Goal: Find contact information: Find contact information

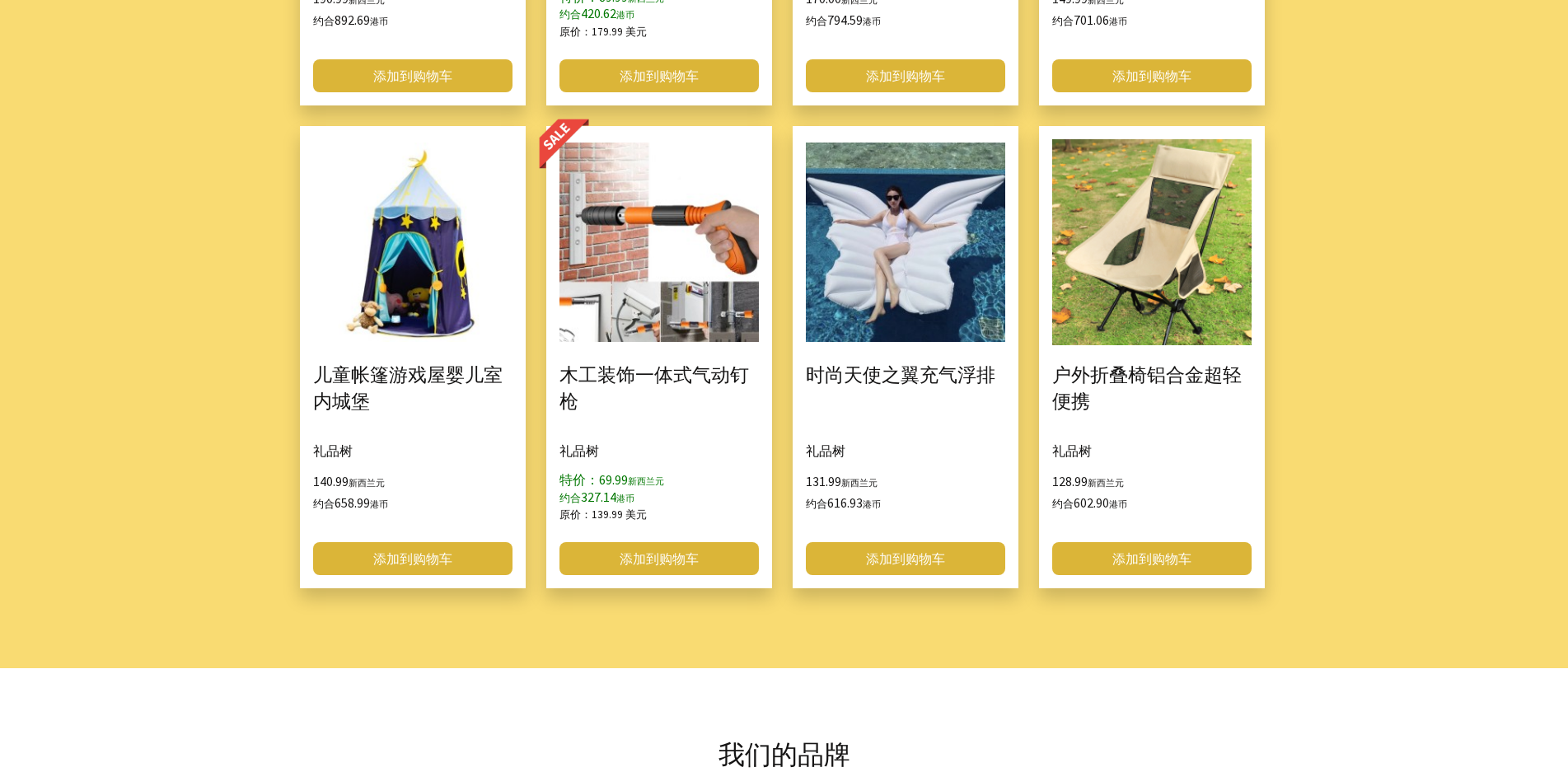
scroll to position [2127, 0]
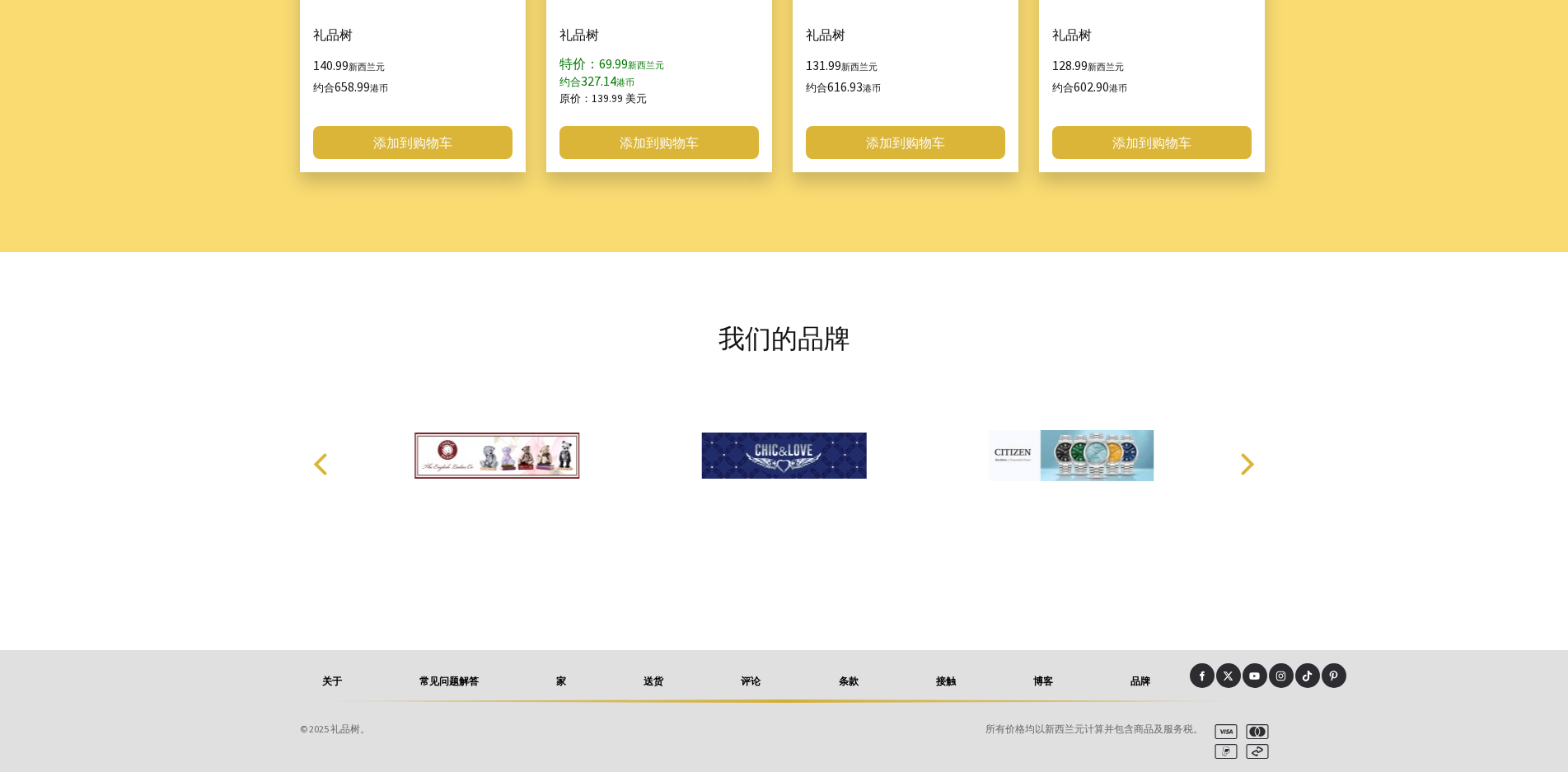
click at [944, 679] on font "接触" at bounding box center [946, 680] width 20 height 12
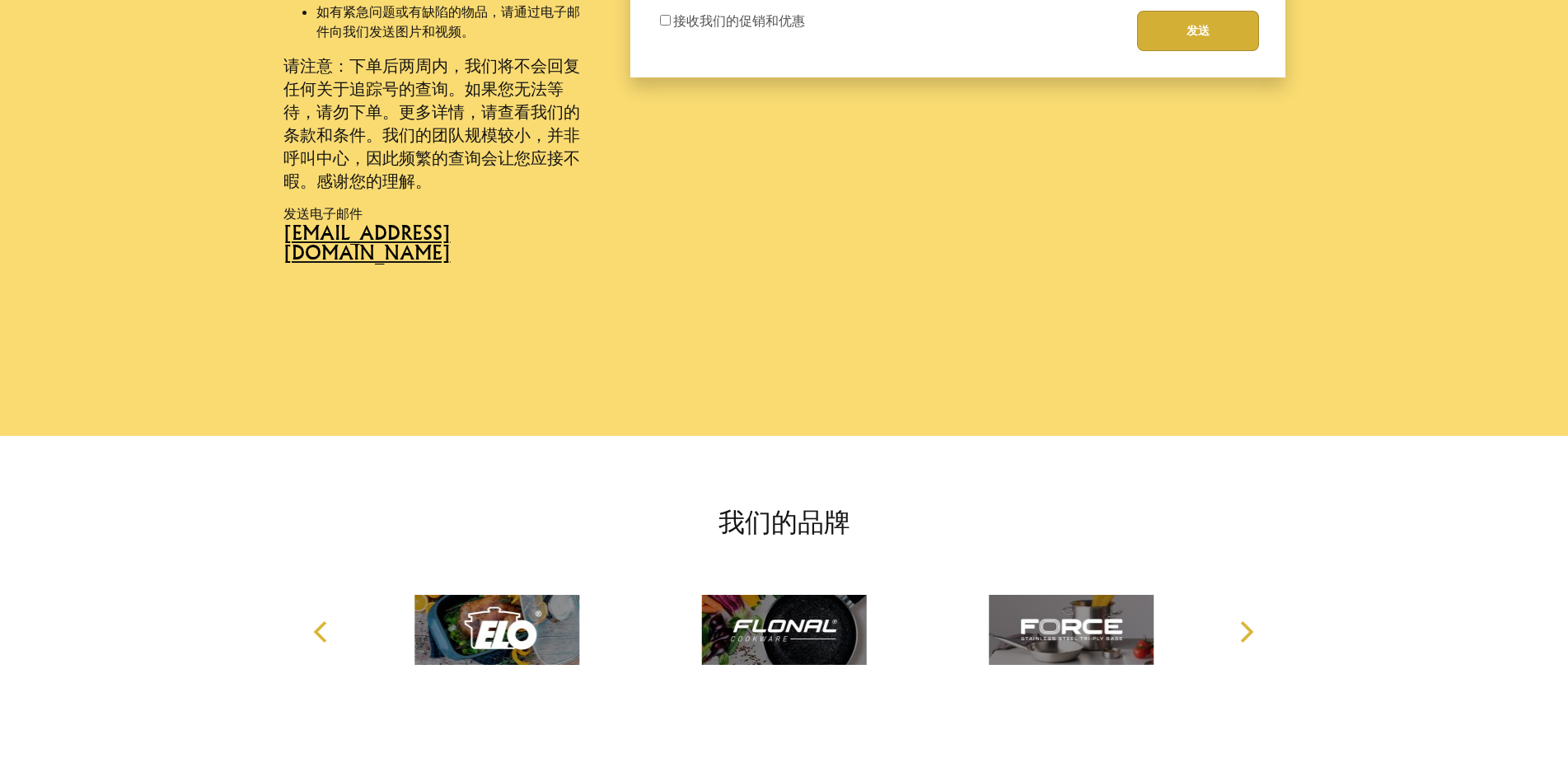
scroll to position [1057, 0]
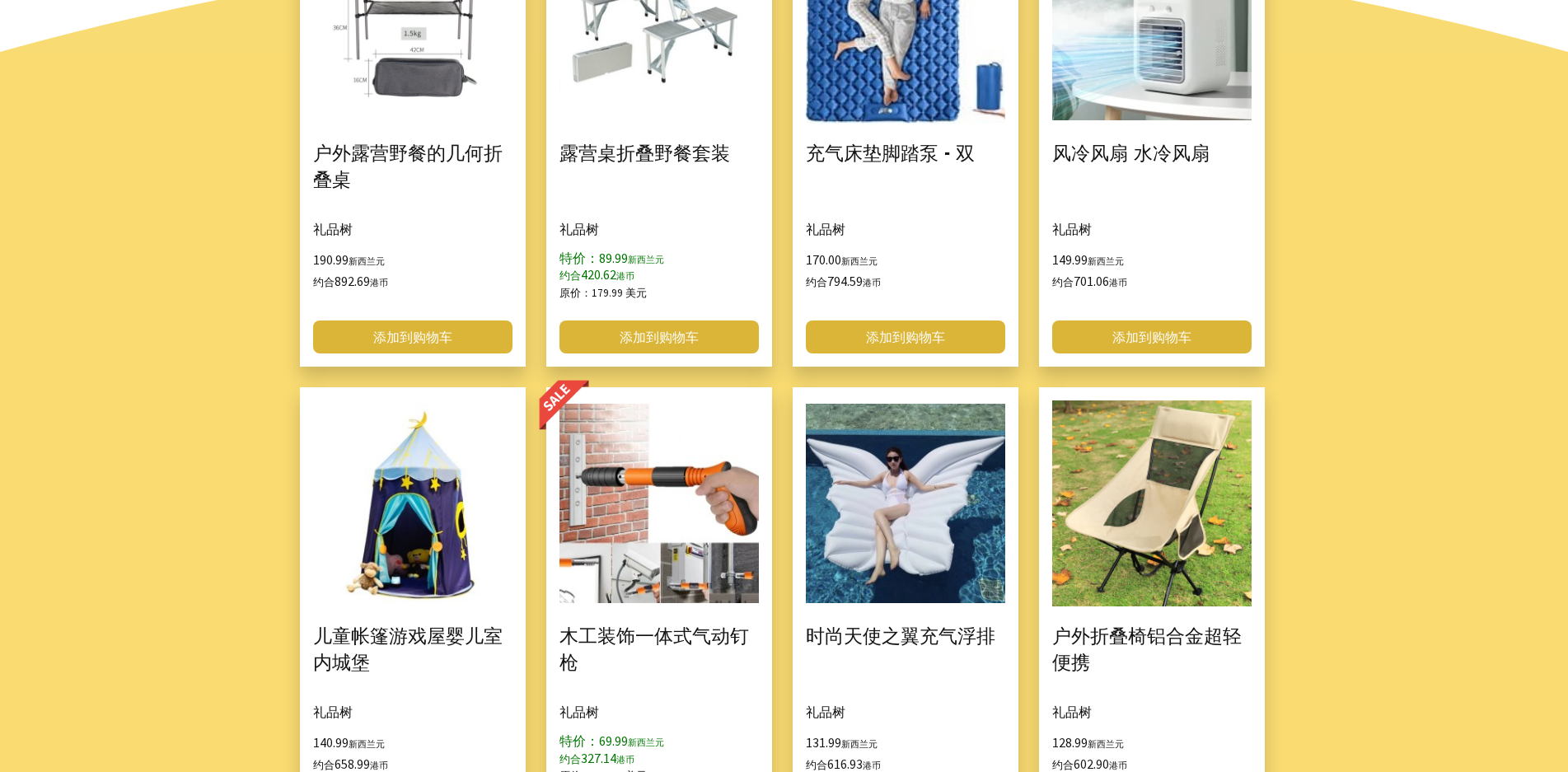
scroll to position [2127, 0]
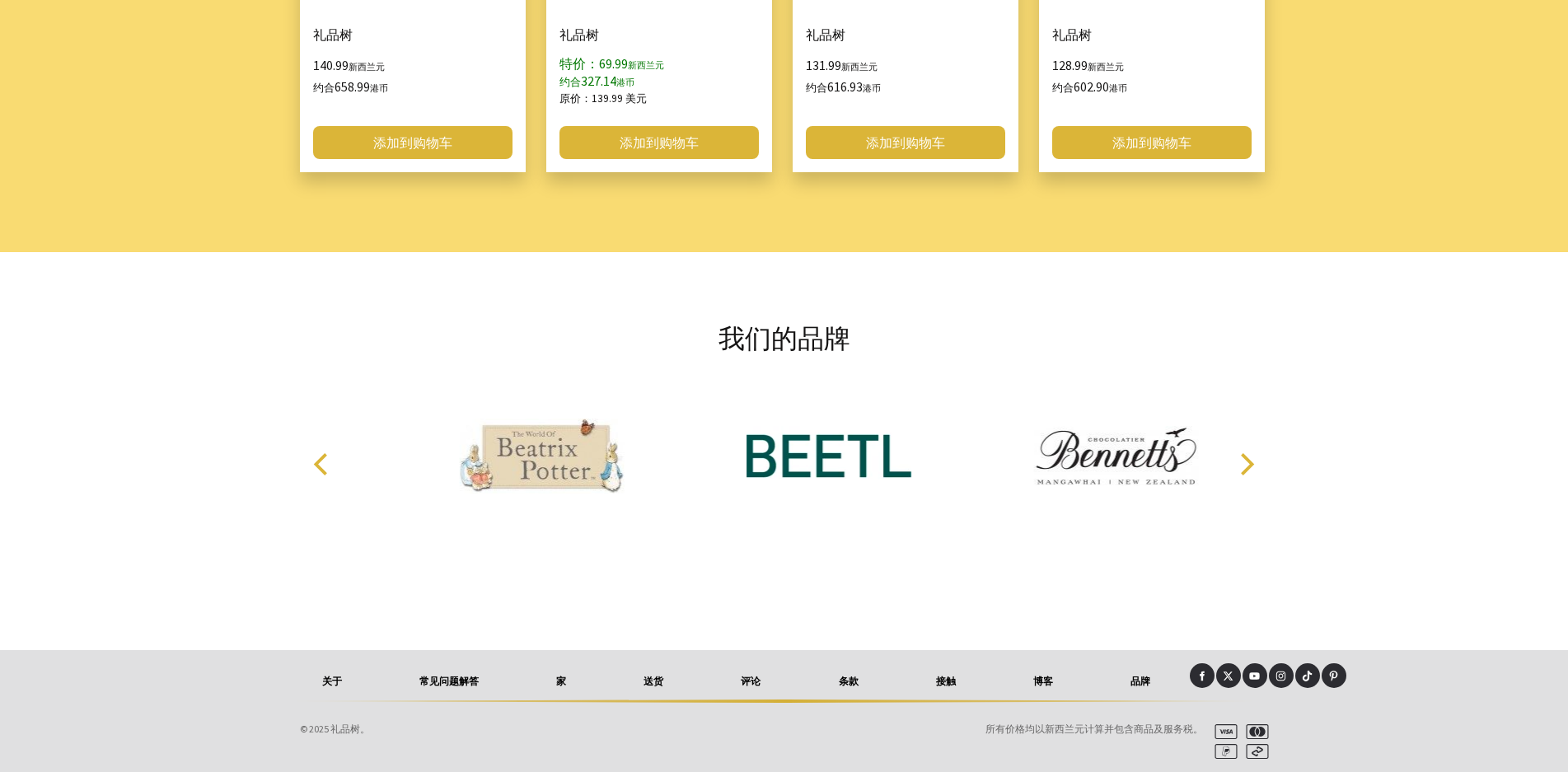
click at [957, 682] on link "接触" at bounding box center [946, 681] width 97 height 36
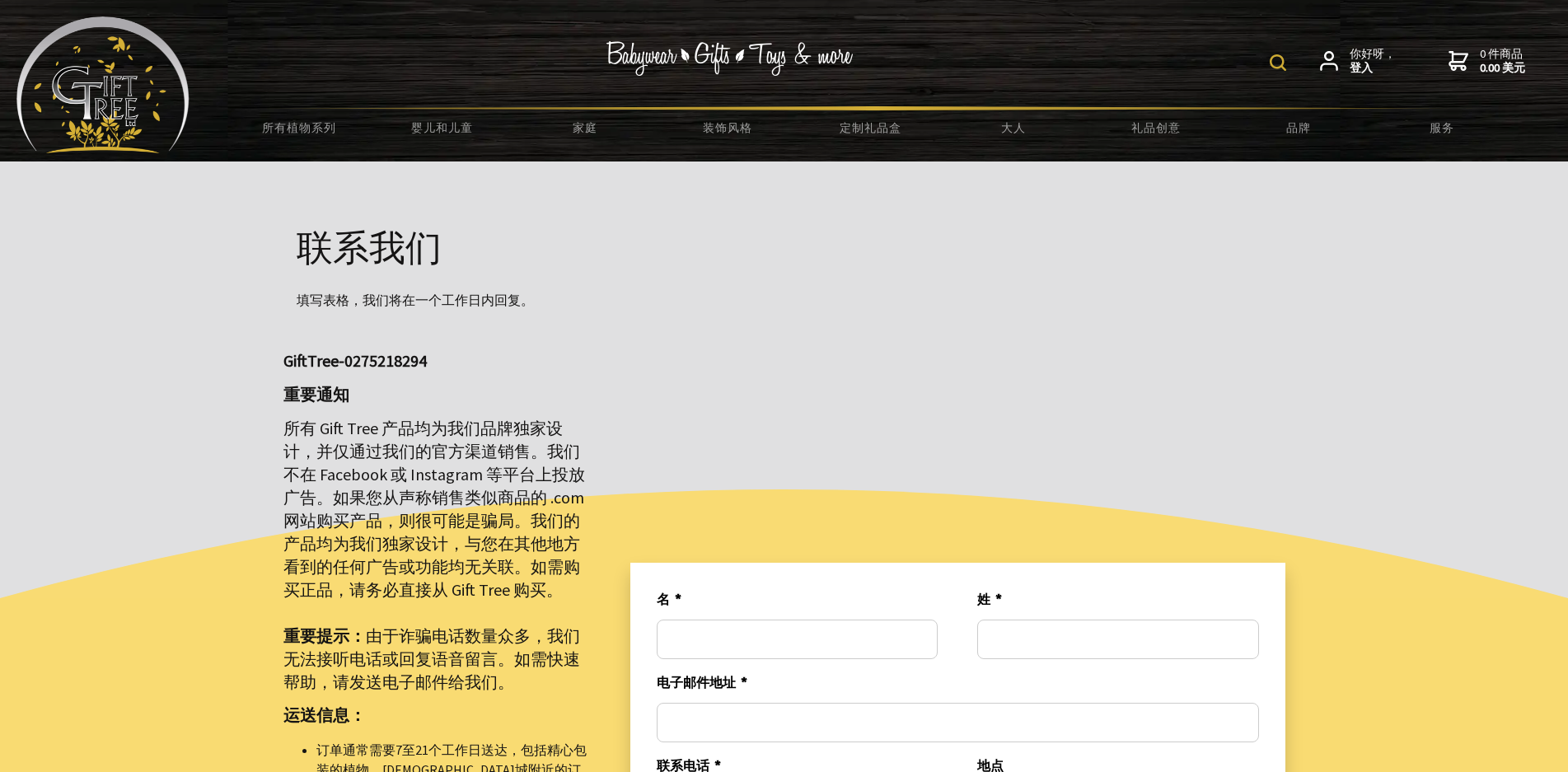
scroll to position [1057, 0]
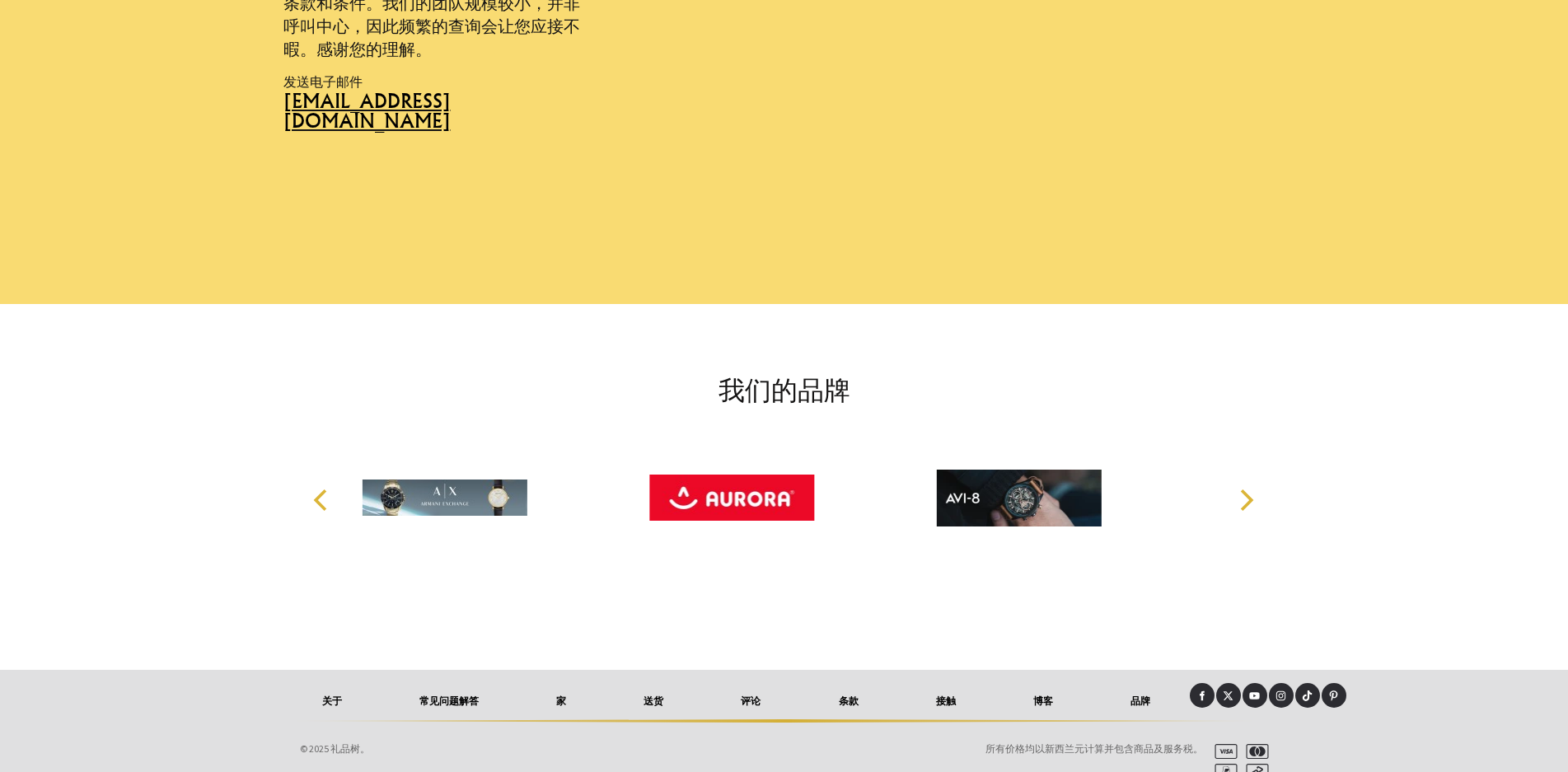
click at [943, 694] on font "接触" at bounding box center [946, 700] width 20 height 12
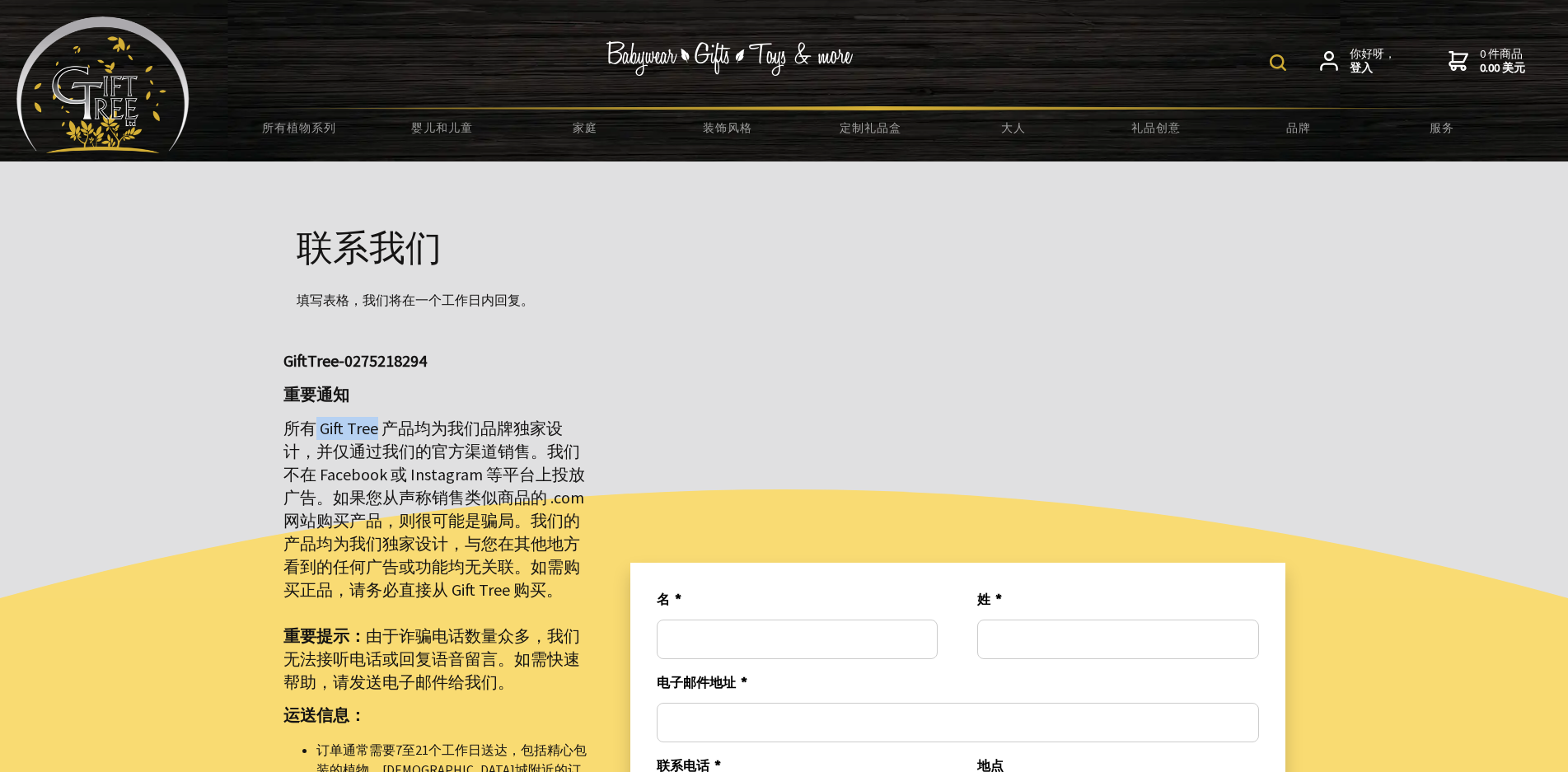
drag, startPoint x: 317, startPoint y: 430, endPoint x: 377, endPoint y: 427, distance: 60.1
click at [377, 427] on font "所有 Gift Tree 产品均为我们品牌独家设计，并仅通过我们的官方渠道销售。我们不在 Facebook 或 Instagram 等平台上投放广告。如果您从…" at bounding box center [434, 507] width 301 height 182
copy font "Gift Tree"
